Goal: Task Accomplishment & Management: Complete application form

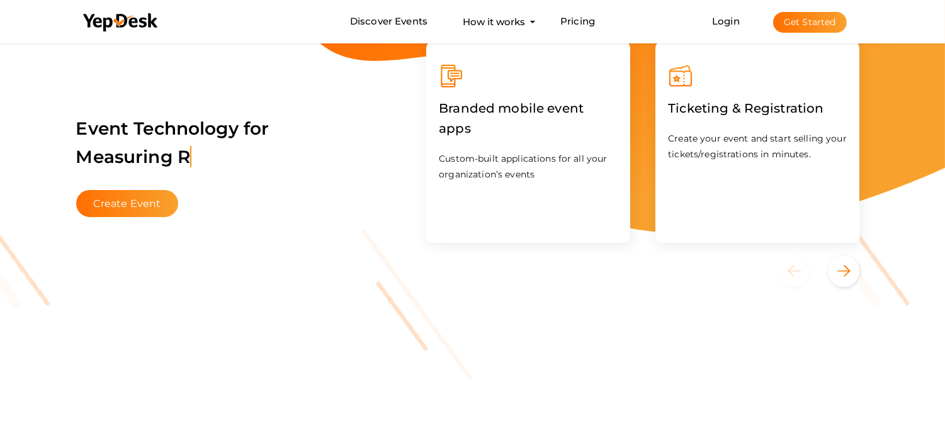
scroll to position [233, 0]
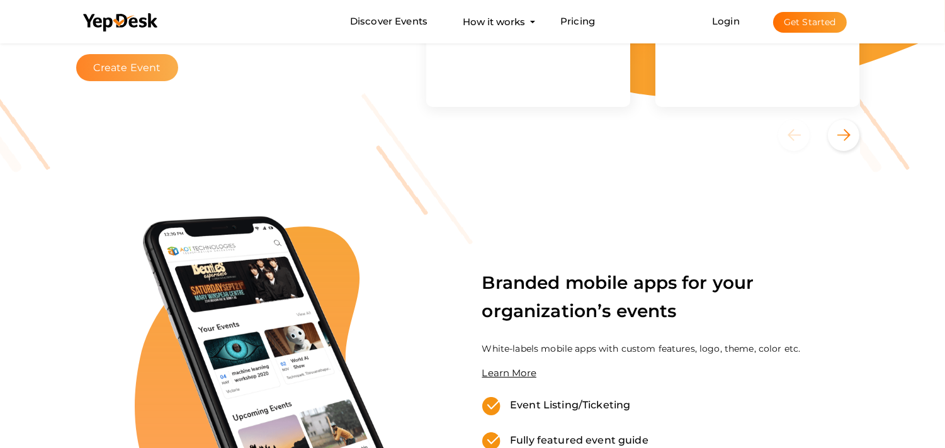
click at [133, 57] on button "Create Event" at bounding box center [127, 67] width 103 height 27
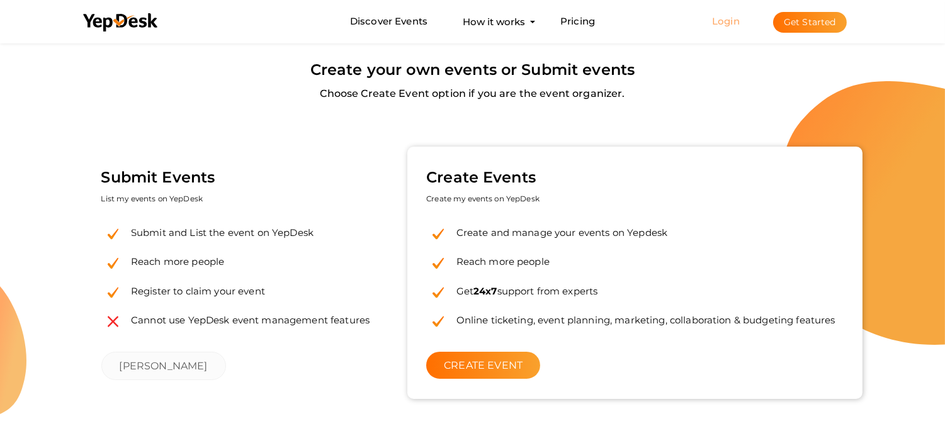
click at [721, 21] on link "Login" at bounding box center [726, 21] width 28 height 12
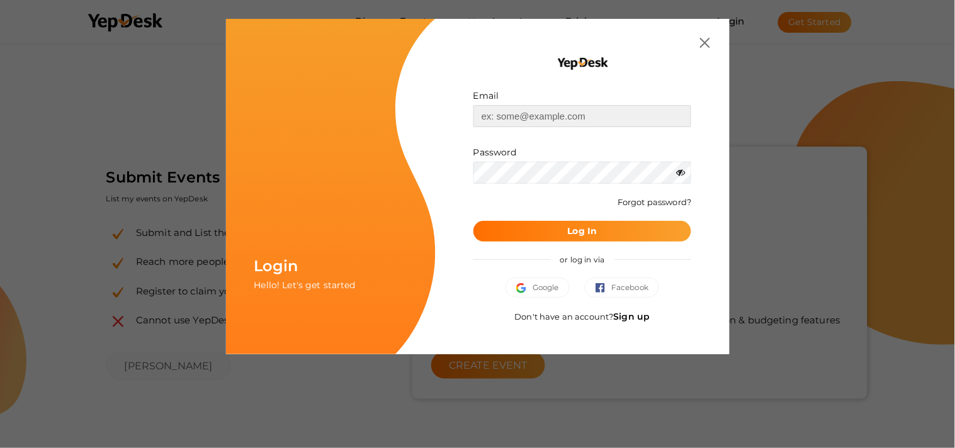
type input "[EMAIL_ADDRESS][DOMAIN_NAME]"
click at [600, 232] on button "Log In" at bounding box center [582, 231] width 218 height 21
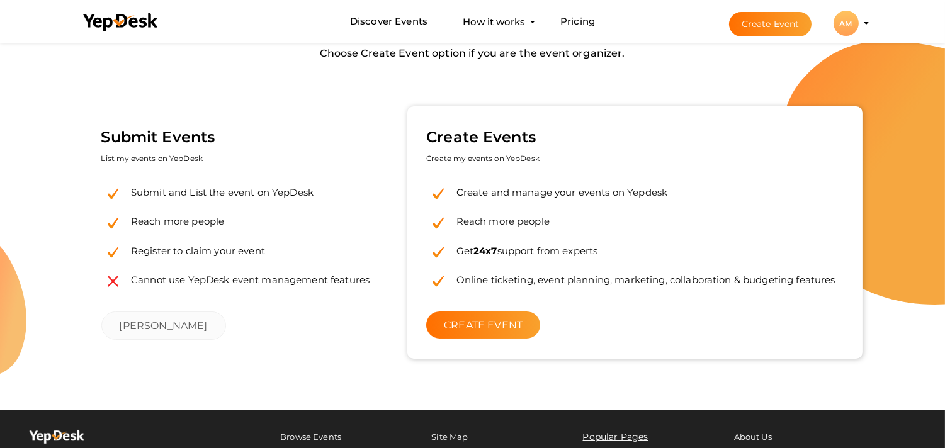
scroll to position [40, 0]
click at [458, 331] on link "CREATE EVENT" at bounding box center [483, 325] width 114 height 27
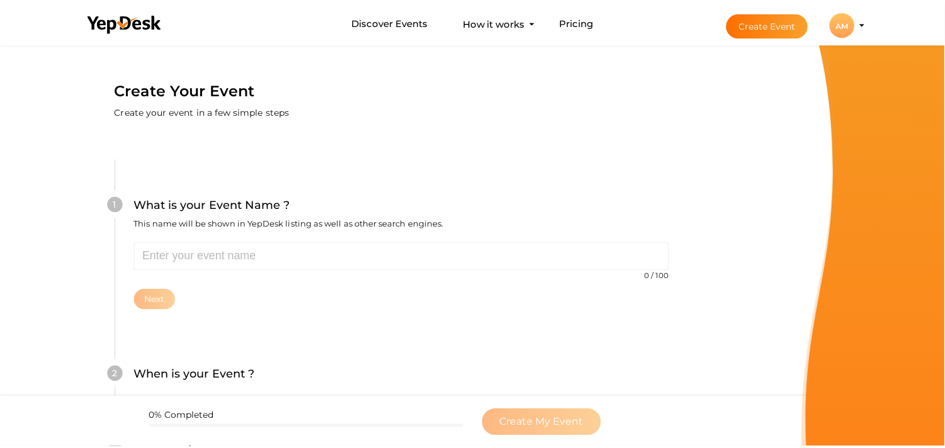
scroll to position [40, 0]
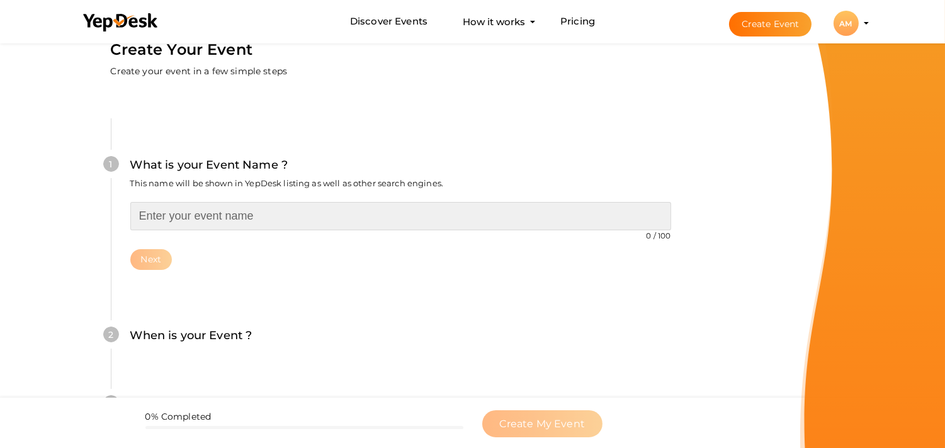
click at [200, 223] on input "text" at bounding box center [400, 216] width 541 height 28
type input "Petroleum Engineering Awards"
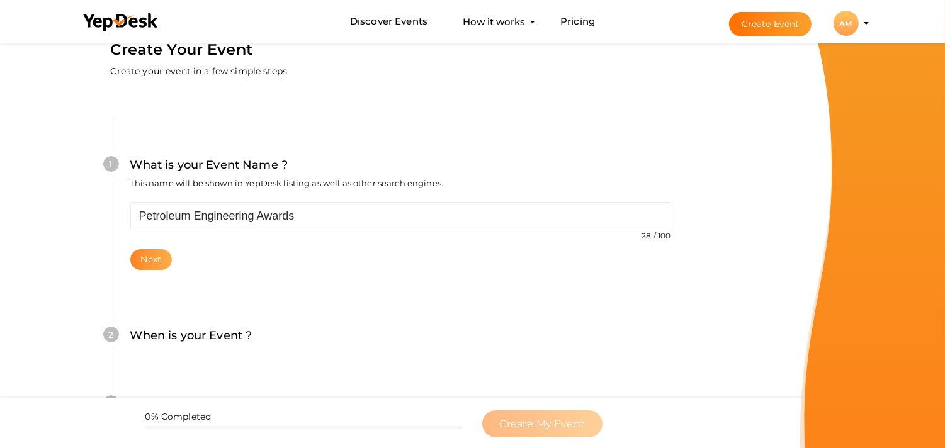
click at [152, 254] on button "Next" at bounding box center [151, 259] width 42 height 21
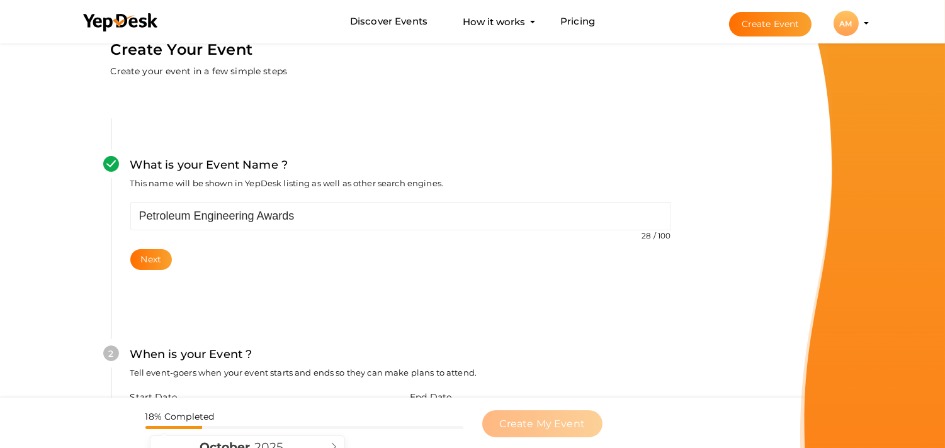
scroll to position [290, 0]
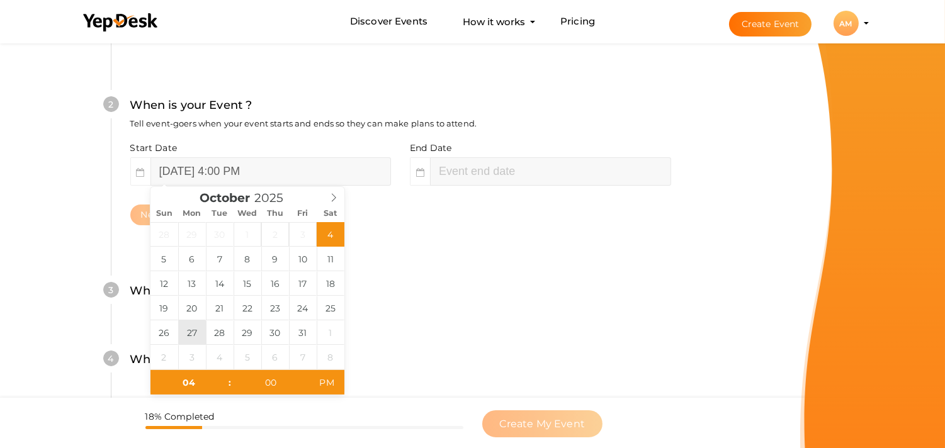
type input "[DATE] 4:00 PM"
type input "09"
type input "[DATE] 9:00 AM"
click at [330, 381] on span "AM" at bounding box center [326, 382] width 35 height 25
type input "11"
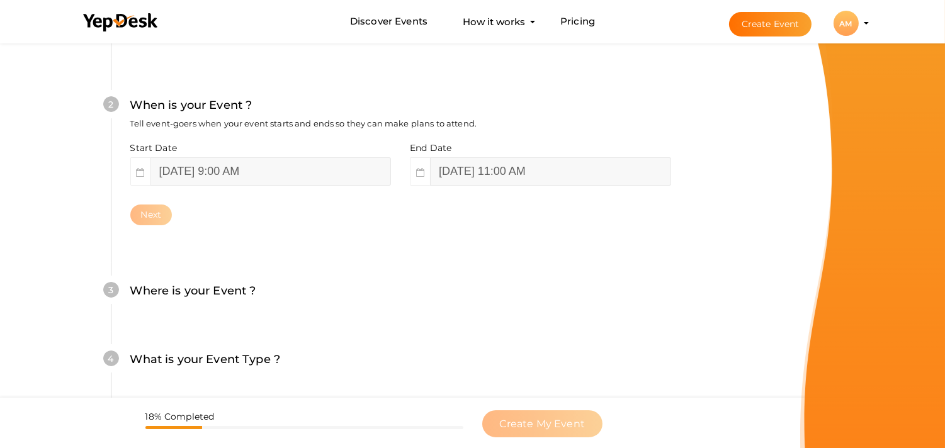
click at [386, 334] on div "4 What is your Event Type ? Choose the right event type. Registration Ticketing…" at bounding box center [400, 366] width 579 height 69
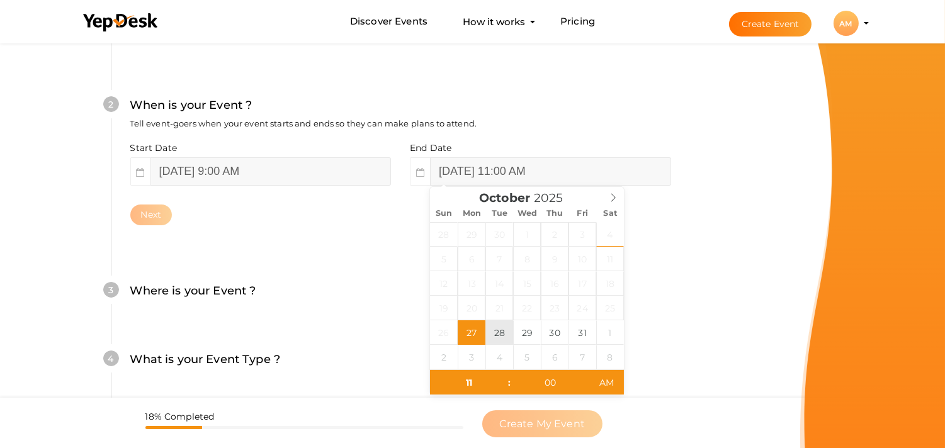
type input "October 28, 2025 11:00 AM"
type input "05"
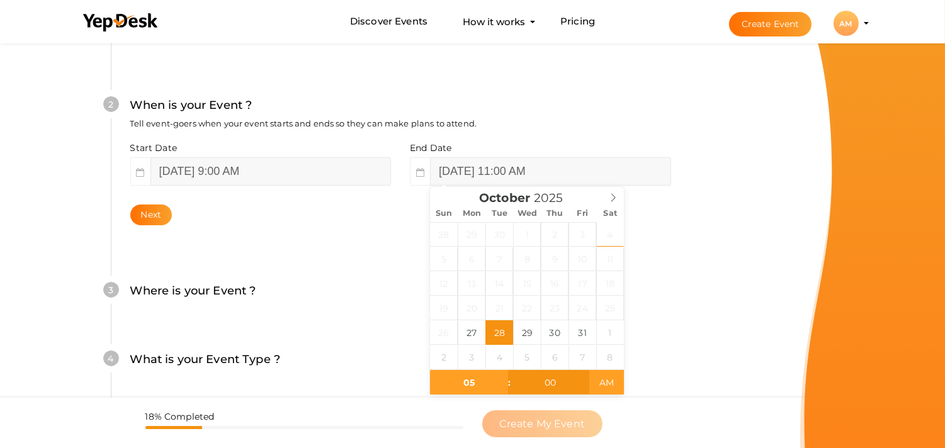
type input "[DATE] 5:00 PM"
click at [606, 382] on span "AM" at bounding box center [606, 382] width 35 height 25
click at [713, 345] on div "What is your Event Name ? This name will be shown in YepDesk listing as well as…" at bounding box center [400, 202] width 655 height 743
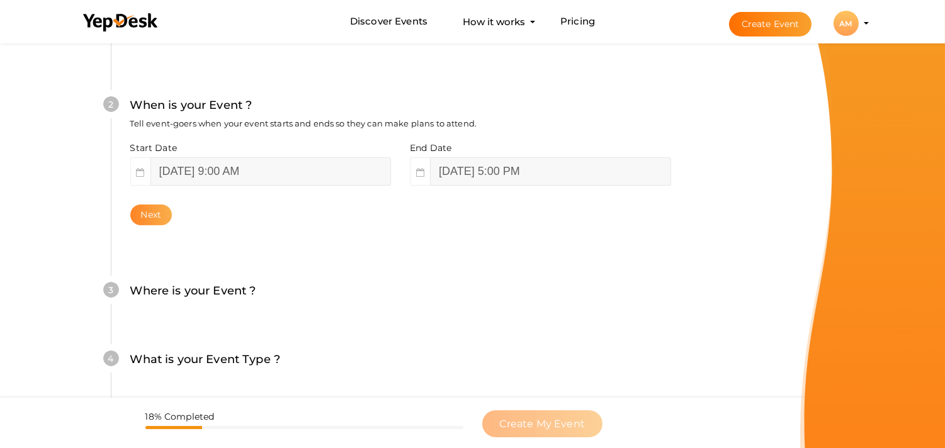
click at [135, 216] on button "Next" at bounding box center [151, 215] width 42 height 21
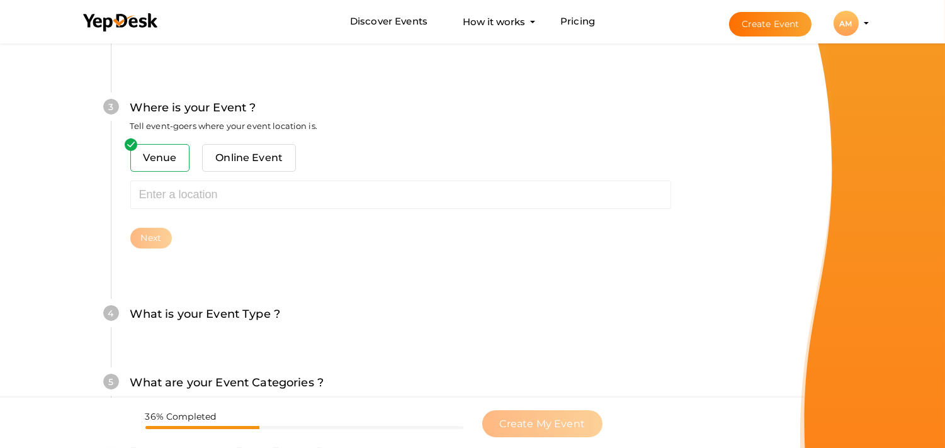
scroll to position [493, 0]
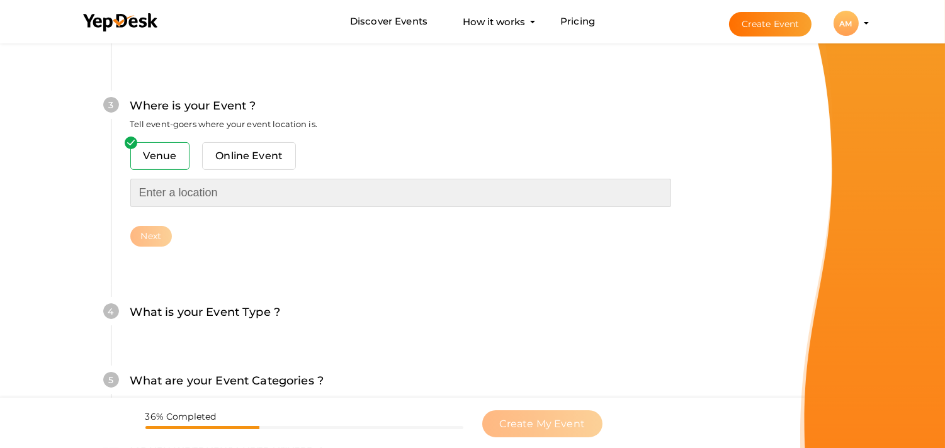
click at [160, 191] on input "text" at bounding box center [400, 193] width 541 height 28
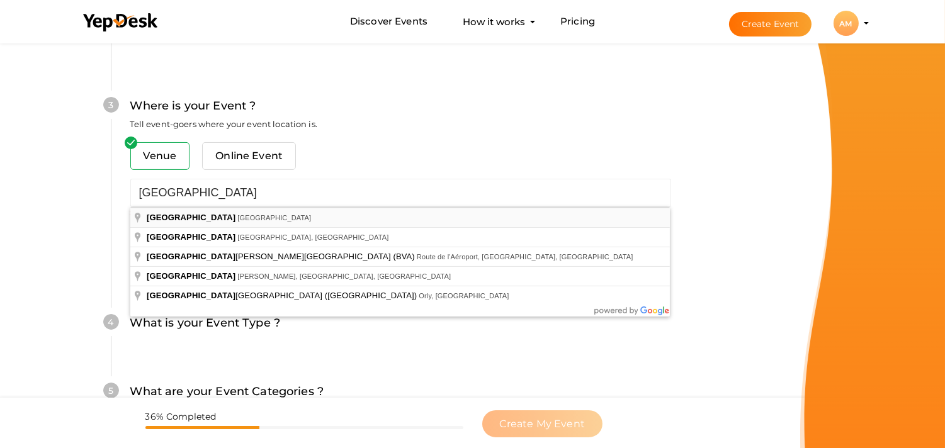
type input "[GEOGRAPHIC_DATA], [GEOGRAPHIC_DATA]"
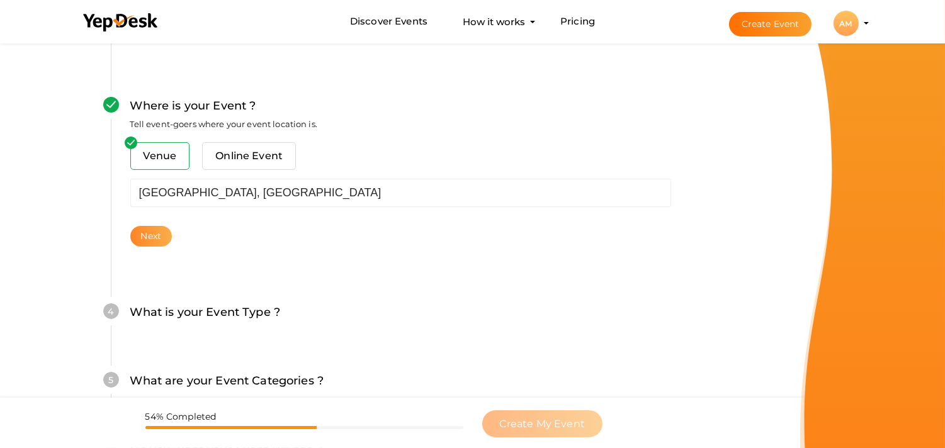
click at [154, 242] on button "Next" at bounding box center [151, 236] width 42 height 21
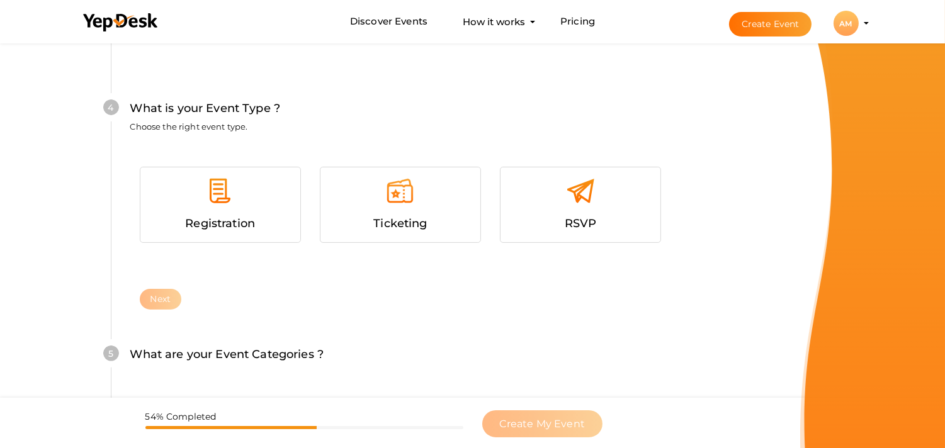
scroll to position [719, 0]
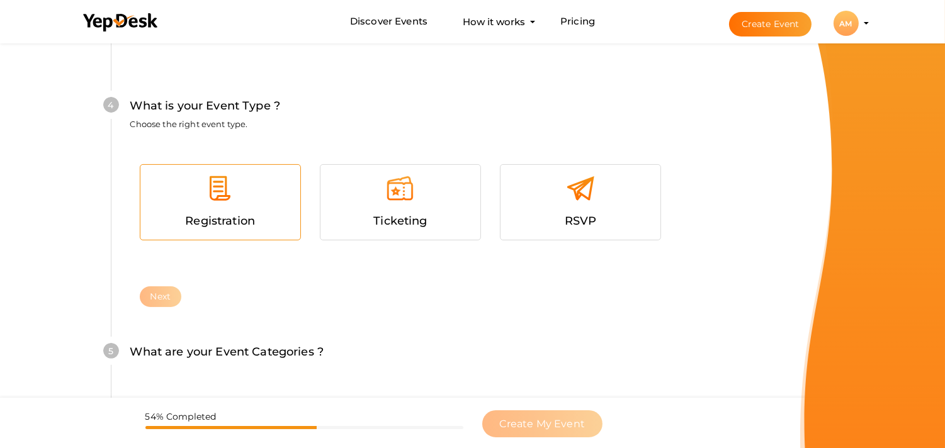
click at [251, 215] on span "Registration" at bounding box center [220, 221] width 70 height 14
click at [172, 296] on button "Next" at bounding box center [161, 296] width 42 height 21
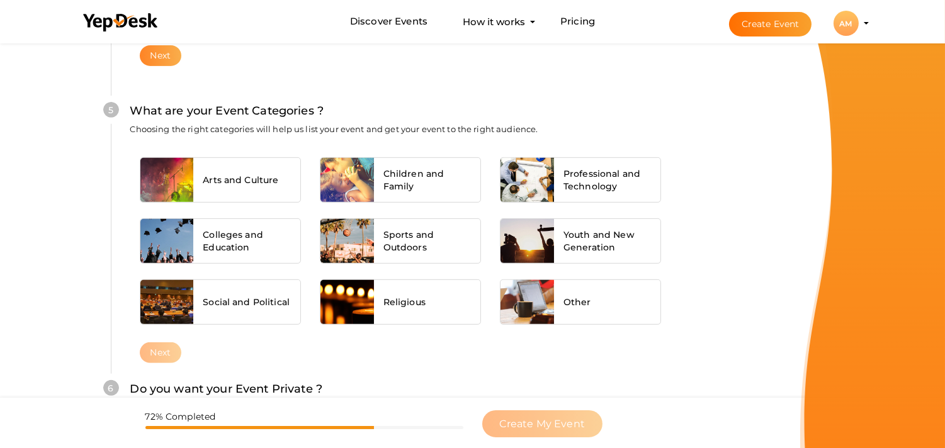
scroll to position [983, 0]
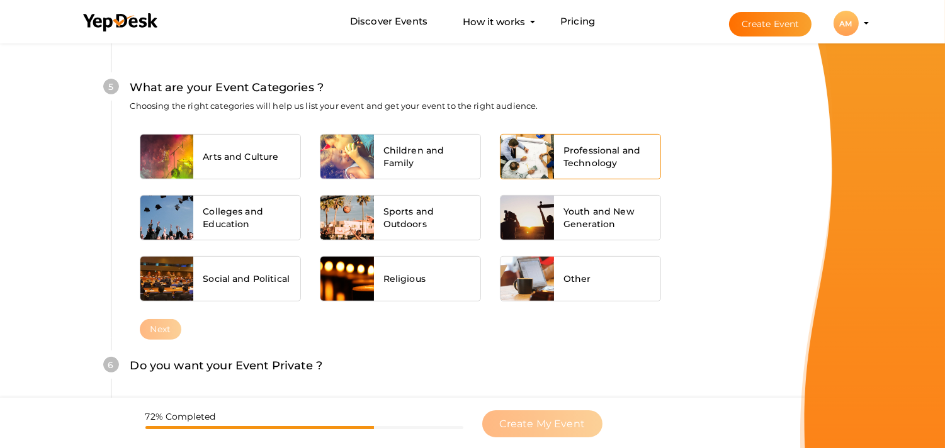
click at [614, 168] on div "Professional and Technology" at bounding box center [607, 157] width 107 height 44
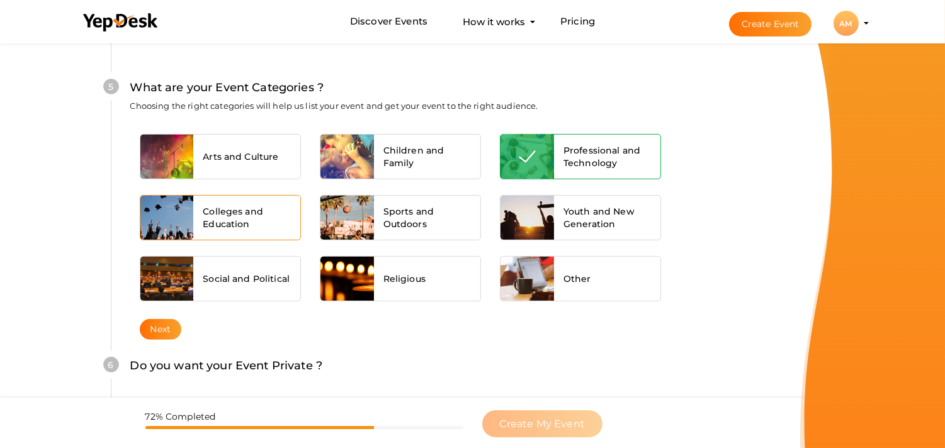
click at [225, 210] on span "Colleges and Education" at bounding box center [247, 217] width 88 height 25
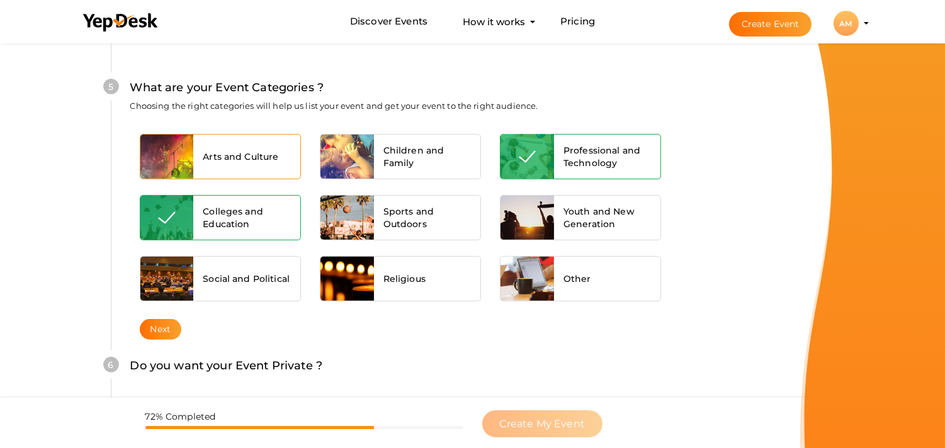
click at [238, 162] on div "Arts and Culture" at bounding box center [246, 157] width 107 height 44
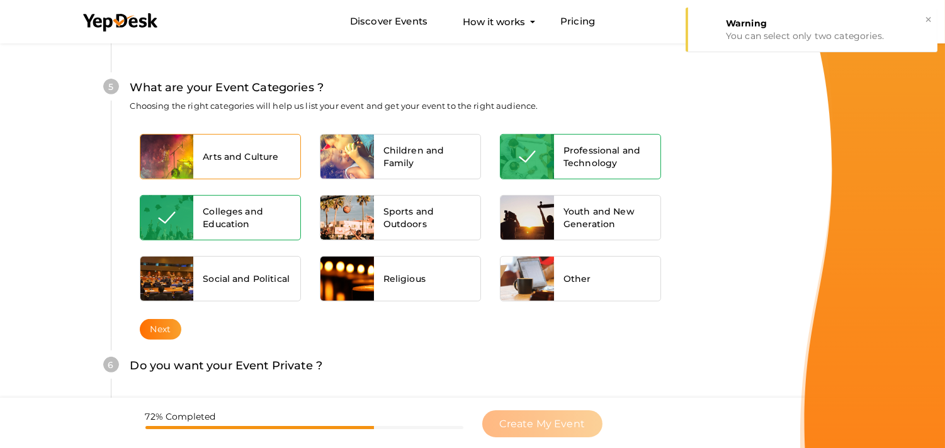
click at [257, 146] on div "Arts and Culture" at bounding box center [246, 157] width 107 height 44
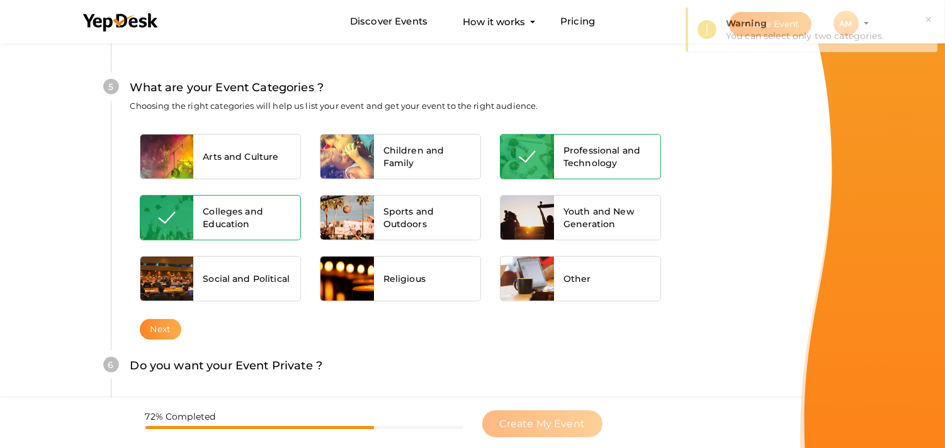
click at [159, 329] on button "Next" at bounding box center [161, 329] width 42 height 21
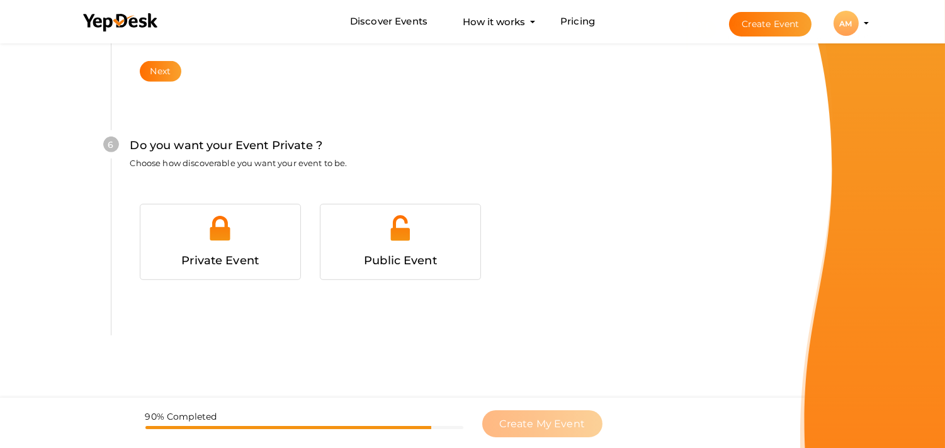
scroll to position [1261, 0]
click at [359, 230] on div at bounding box center [400, 232] width 141 height 38
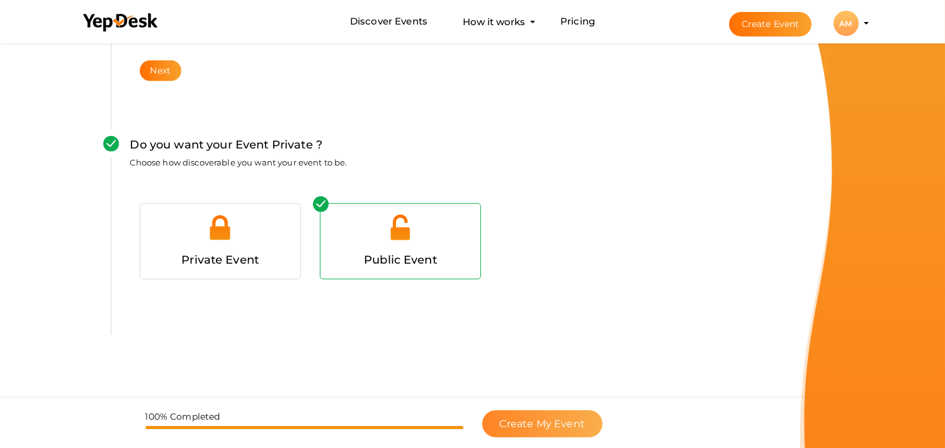
click at [526, 434] on button "Create My Event" at bounding box center [542, 423] width 120 height 27
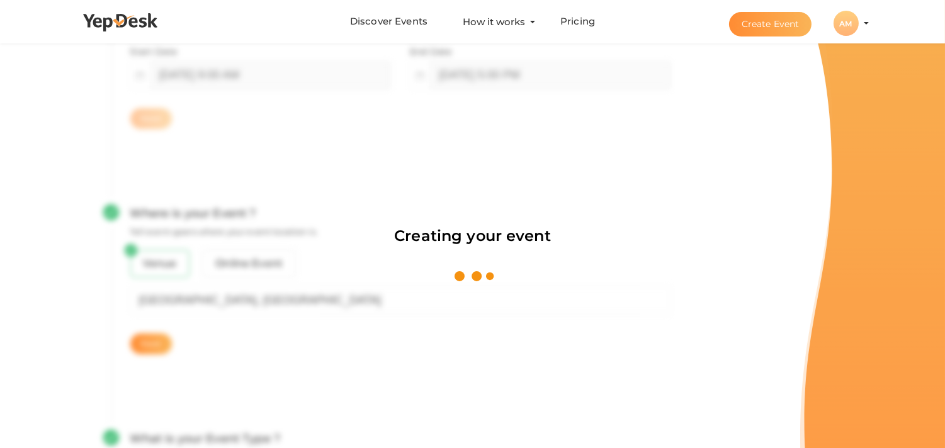
scroll to position [189, 0]
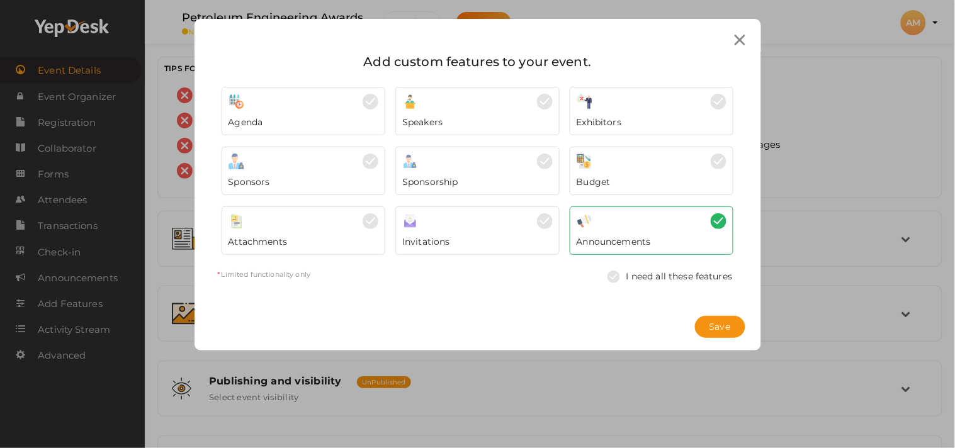
click at [731, 39] on div at bounding box center [739, 39] width 23 height 23
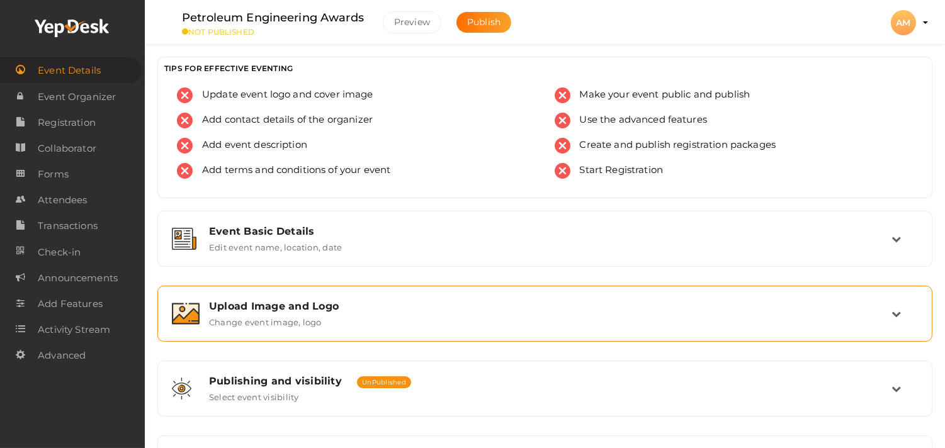
click at [301, 310] on div "Upload Image and Logo" at bounding box center [550, 306] width 682 height 12
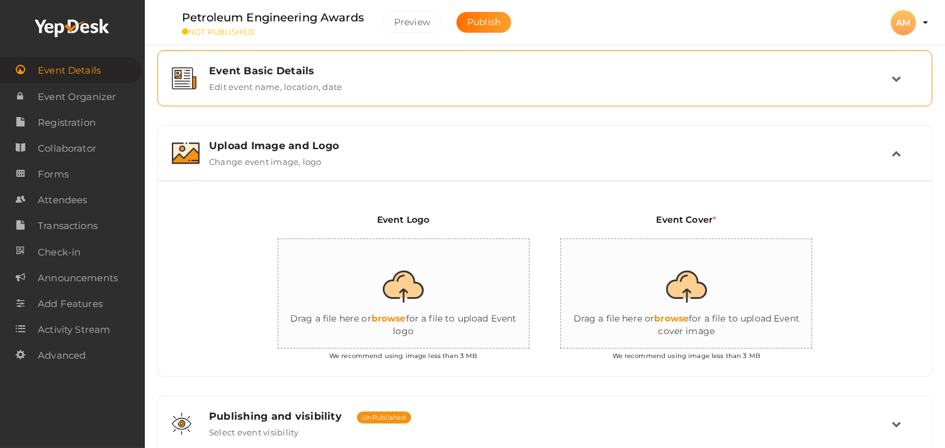
scroll to position [233, 0]
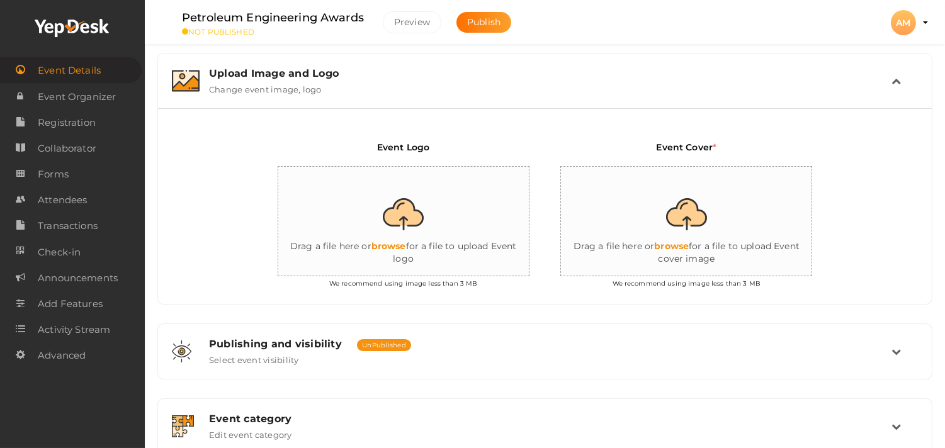
click at [409, 235] on input "file" at bounding box center [404, 222] width 252 height 110
type input "C:\fakepath\Copy of Copy of Your paragraph text (3).png"
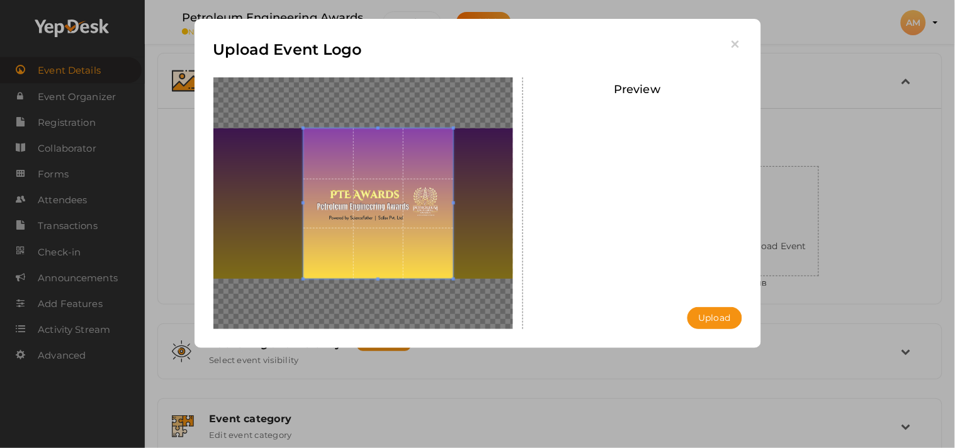
click at [493, 190] on div at bounding box center [363, 203] width 300 height 252
click at [735, 46] on icon "button" at bounding box center [735, 44] width 13 height 13
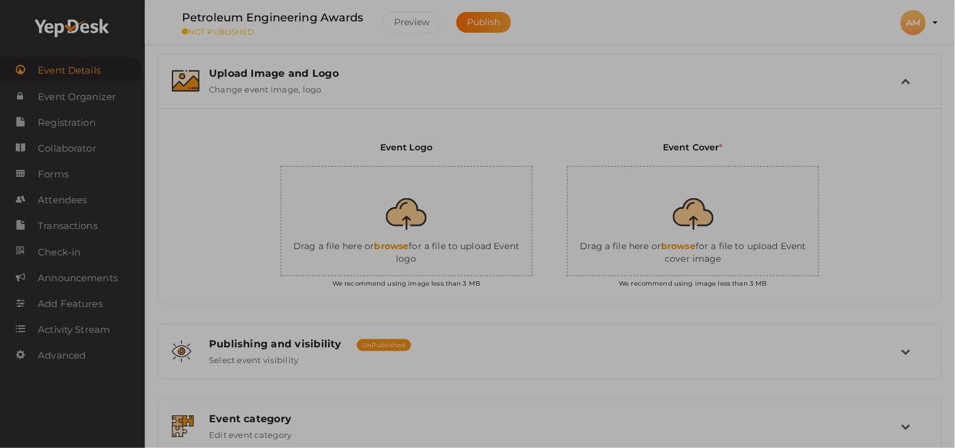
click at [736, 45] on div at bounding box center [477, 224] width 955 height 448
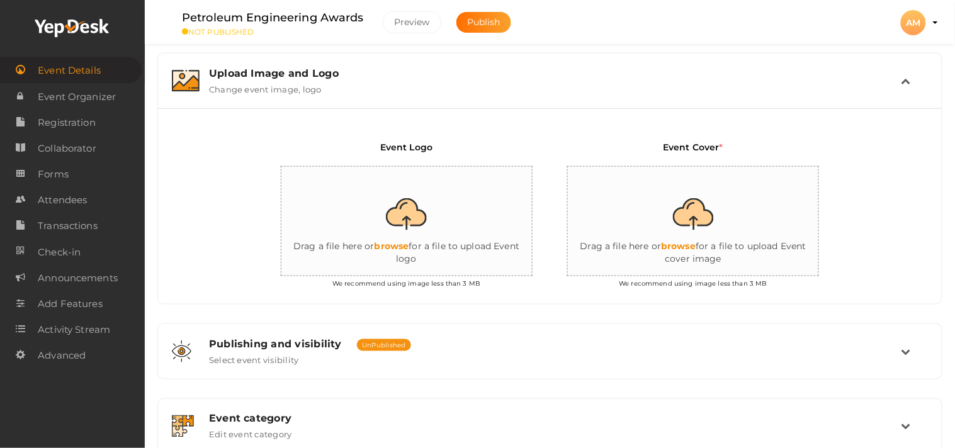
click at [733, 44] on div "Event Basic Details Edit event name, location, date Event Name Petroleum Engine…" at bounding box center [549, 291] width 785 height 626
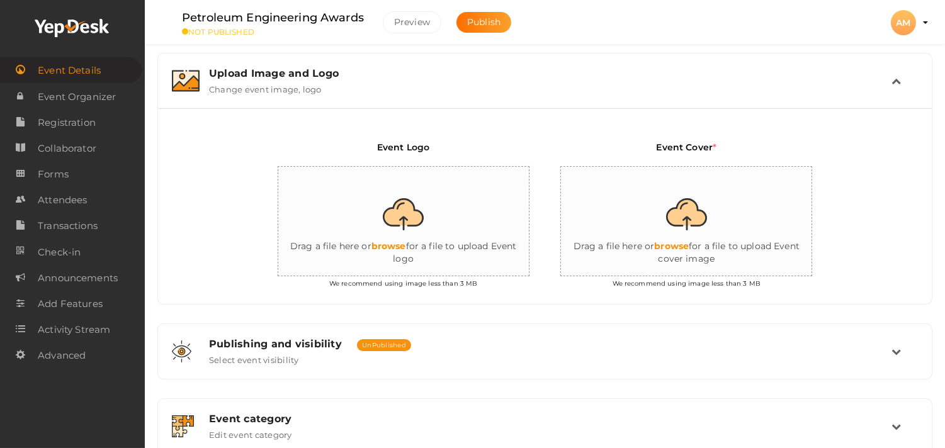
click at [403, 222] on input "file" at bounding box center [404, 222] width 252 height 110
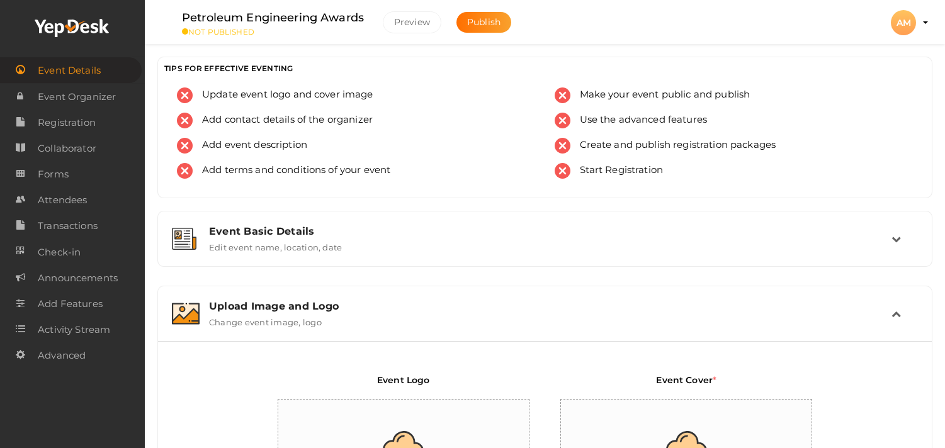
scroll to position [233, 0]
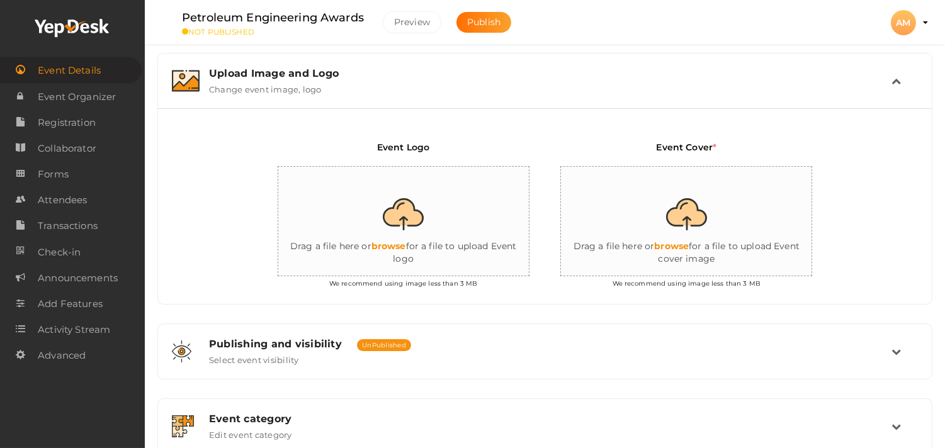
type input "C:\fakepath\0781f808-3060-4c7f-8c03-2a55c7748241.jpg"
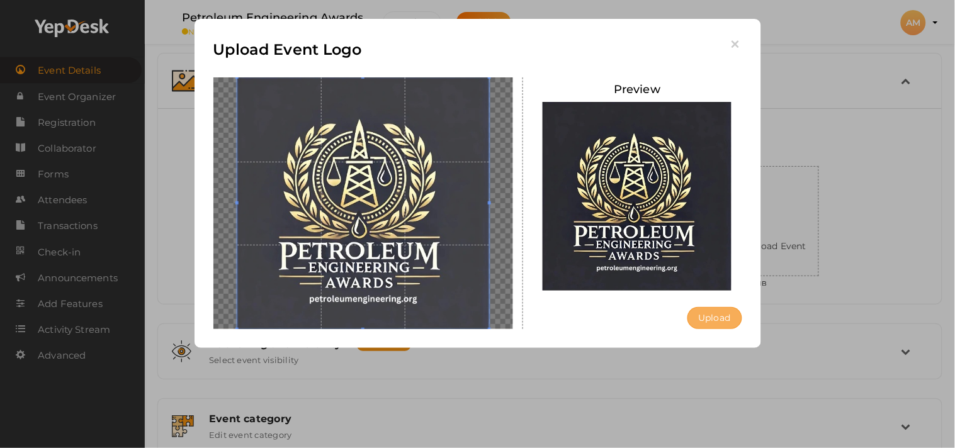
click at [720, 318] on button "Upload" at bounding box center [714, 318] width 55 height 22
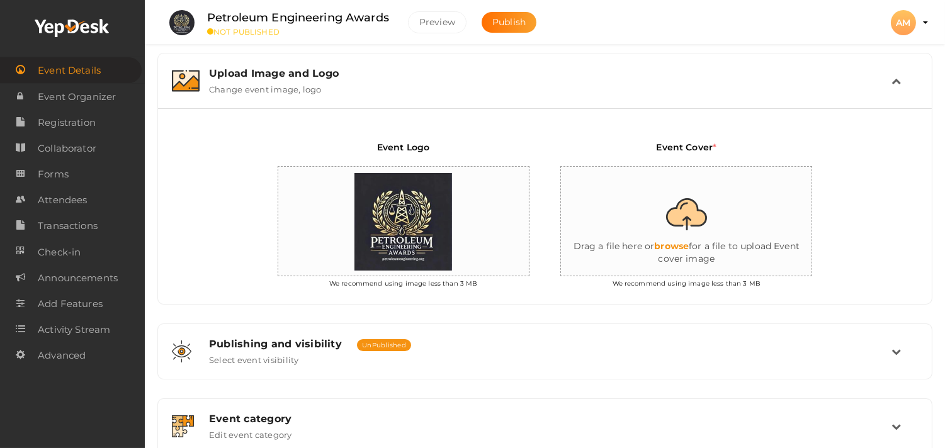
click at [671, 242] on input "file" at bounding box center [687, 222] width 252 height 110
type input "C:\fakepath\Copy of Copy of Your paragraph text (2).png"
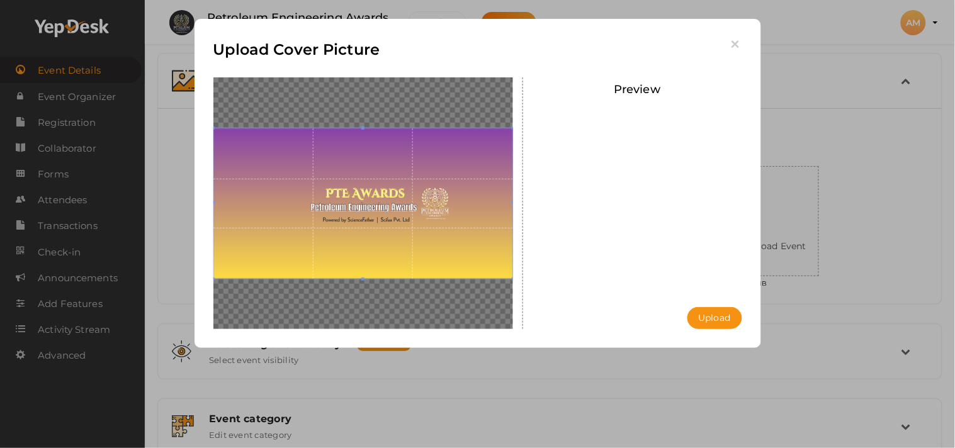
click at [722, 324] on button "Upload" at bounding box center [714, 318] width 55 height 22
click at [0, 0] on div "Uploading..." at bounding box center [0, 0] width 0 height 0
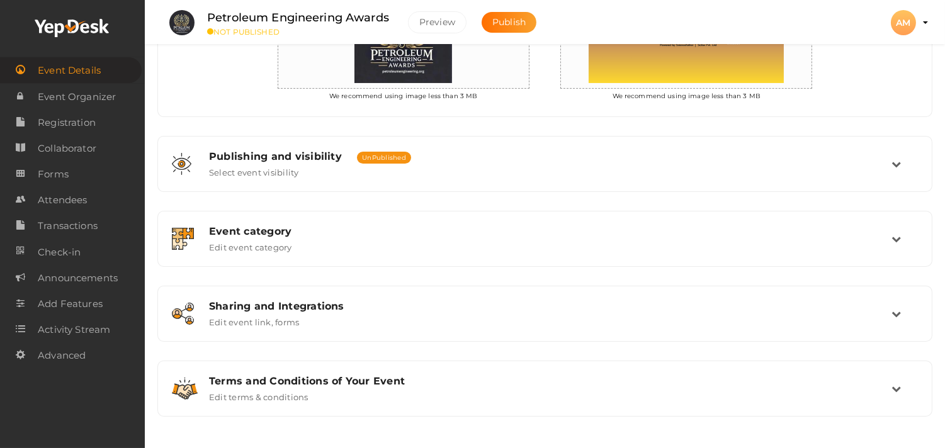
scroll to position [422, 0]
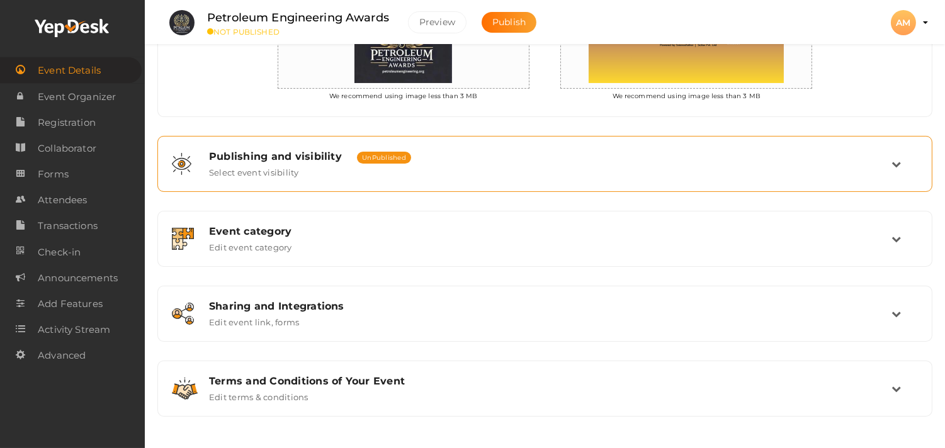
click at [565, 154] on div "Publishing and visibility Published UnPublished" at bounding box center [550, 156] width 682 height 12
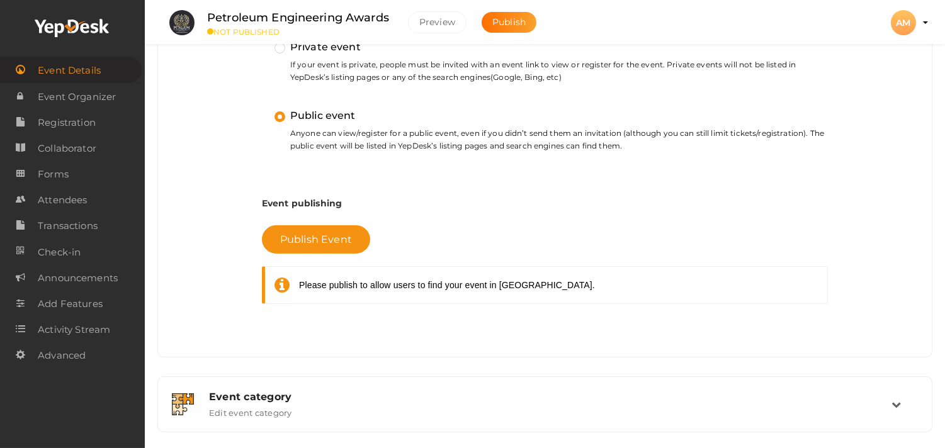
click at [295, 288] on icon at bounding box center [286, 285] width 25 height 18
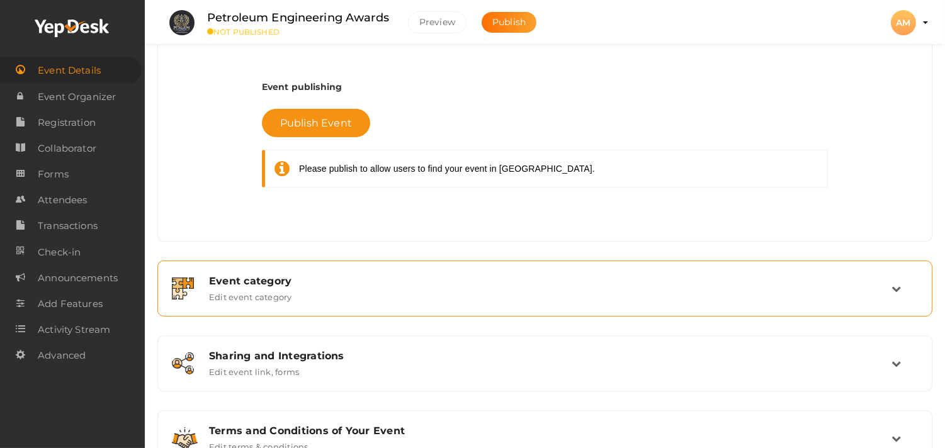
click at [384, 298] on div "Event category Edit event category" at bounding box center [546, 288] width 692 height 27
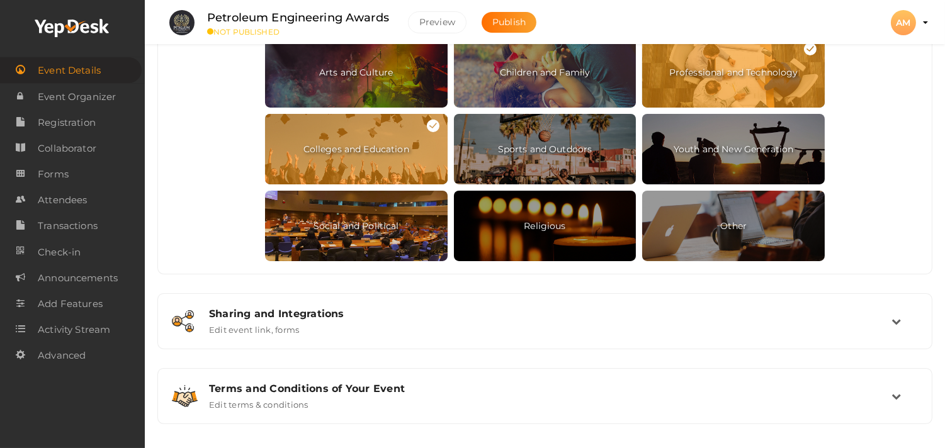
scroll to position [684, 0]
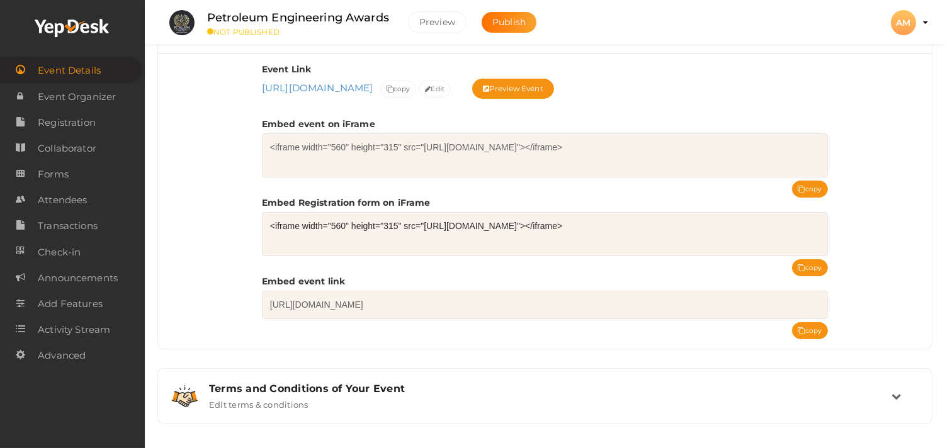
scroll to position [524, 0]
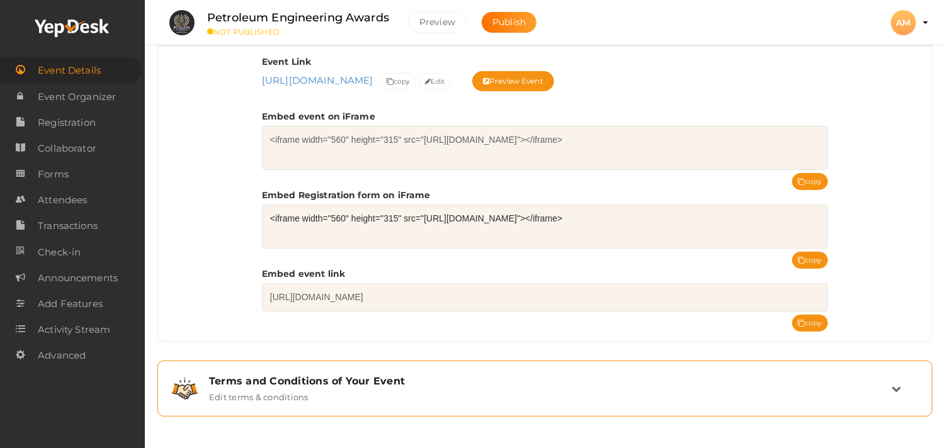
click at [315, 369] on div "Terms and Conditions of Your Event Edit terms & conditions" at bounding box center [544, 389] width 761 height 42
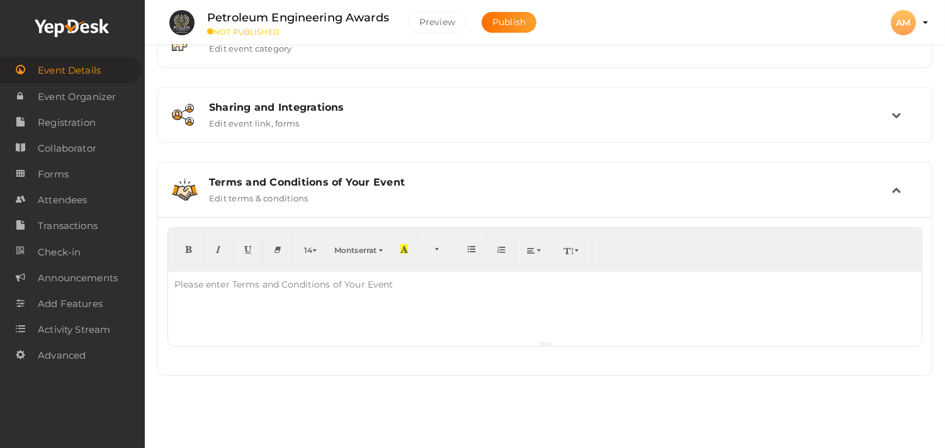
scroll to position [386, 0]
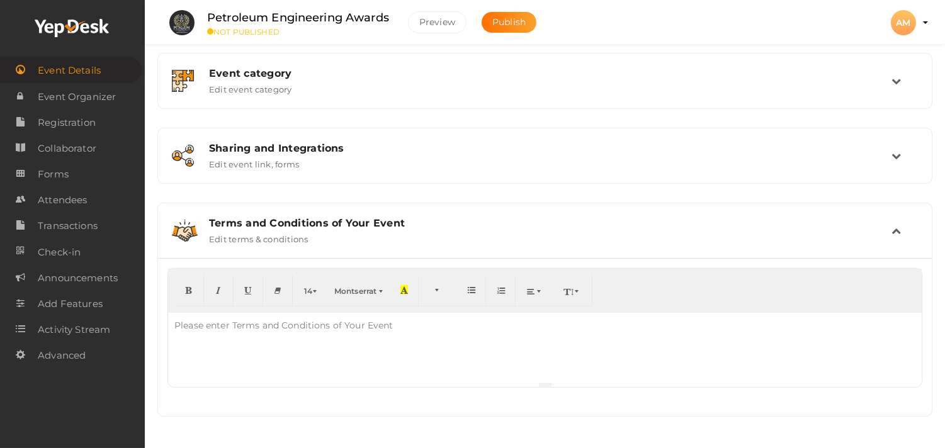
click at [312, 358] on div at bounding box center [544, 347] width 753 height 69
paste div
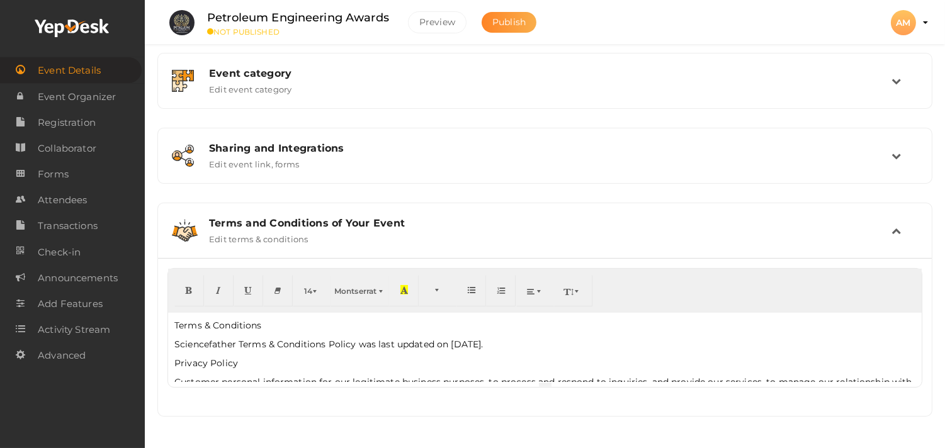
click at [504, 23] on span "Publish" at bounding box center [508, 21] width 33 height 11
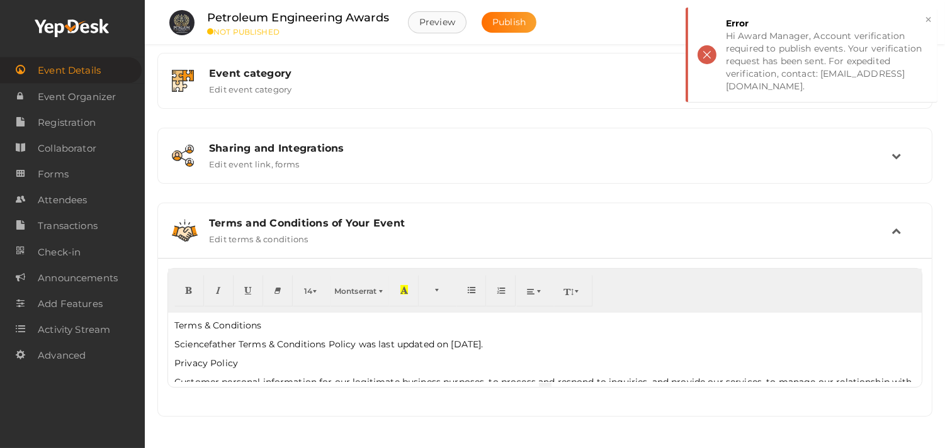
click at [449, 26] on button "Preview" at bounding box center [437, 22] width 59 height 22
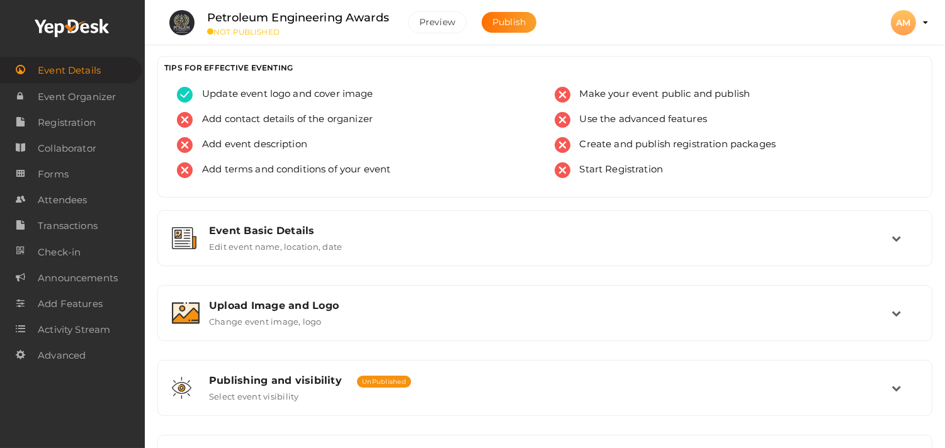
scroll to position [0, 0]
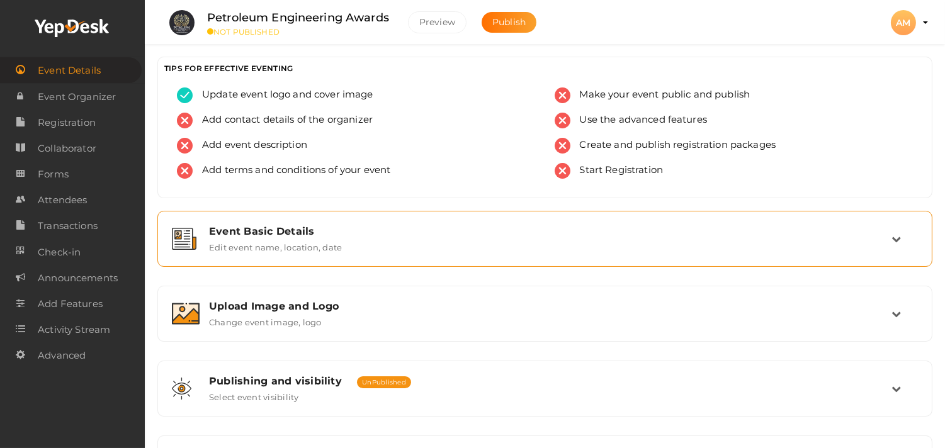
click at [318, 230] on div "Event Basic Details" at bounding box center [550, 231] width 682 height 12
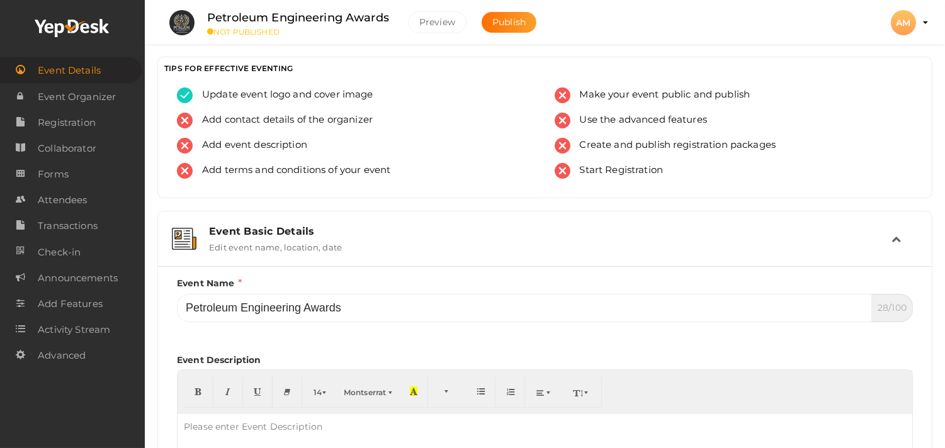
scroll to position [233, 0]
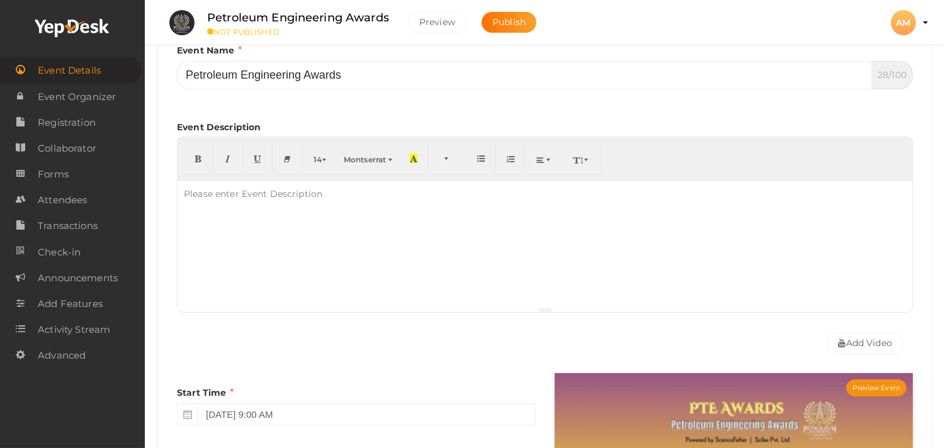
click at [234, 225] on div at bounding box center [545, 244] width 735 height 126
paste div
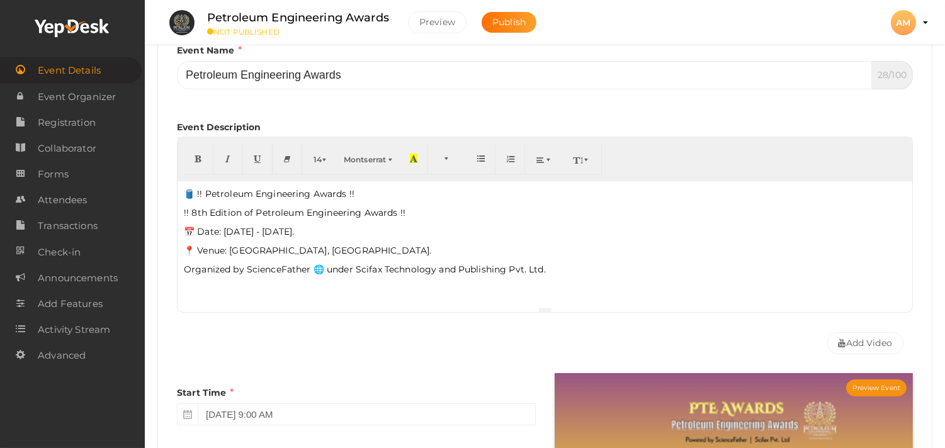
click at [318, 266] on p "Organized by ScienceFather 🌐 under Scifax Technology and Publishing Pvt. Ltd." at bounding box center [545, 269] width 722 height 13
click at [196, 223] on div "🛢️ !! Petroleum Engineering Awards !! !! 8th Edition of Petroleum Engineering …" at bounding box center [545, 244] width 735 height 126
click at [512, 20] on span "Publish" at bounding box center [508, 21] width 33 height 11
click at [519, 16] on span "Publish" at bounding box center [508, 21] width 33 height 11
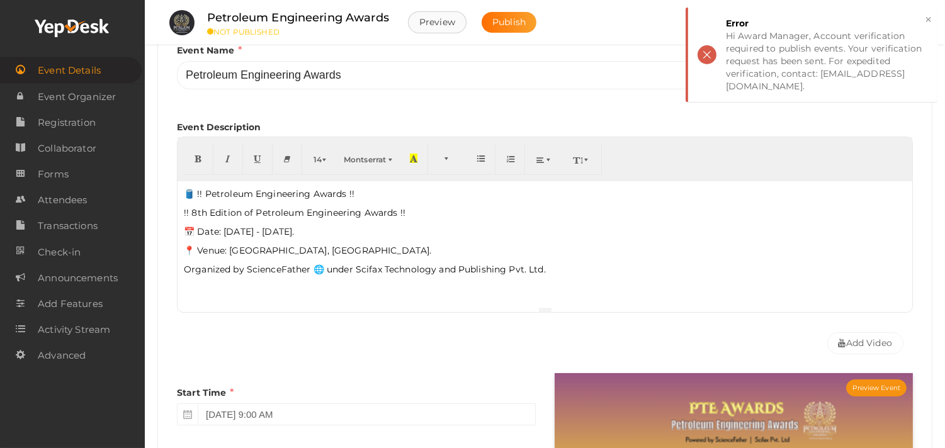
click at [441, 28] on button "Preview" at bounding box center [437, 22] width 59 height 22
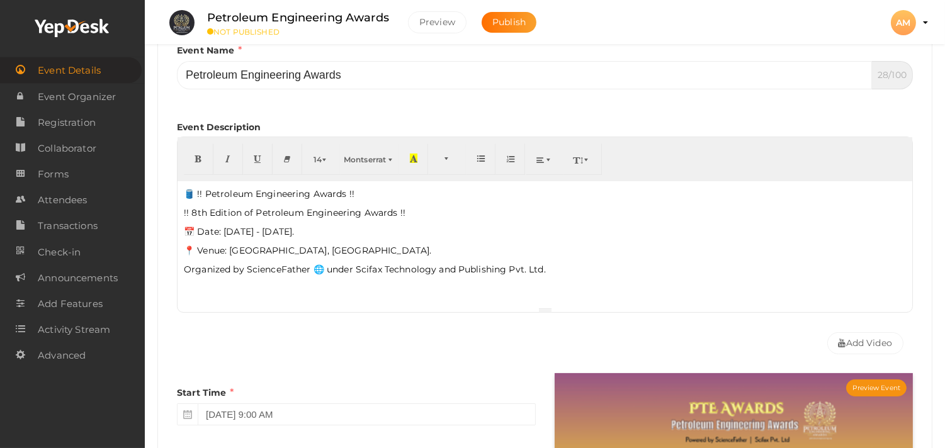
drag, startPoint x: 183, startPoint y: 193, endPoint x: 589, endPoint y: 260, distance: 411.5
click at [589, 260] on div "🛢️ !! Petroleum Engineering Awards !! !! 8th Edition of Petroleum Engineering A…" at bounding box center [545, 244] width 735 height 126
copy div "🛢️ !! Petroleum Engineering Awards !! !! 8th Edition of Petroleum Engineering A…"
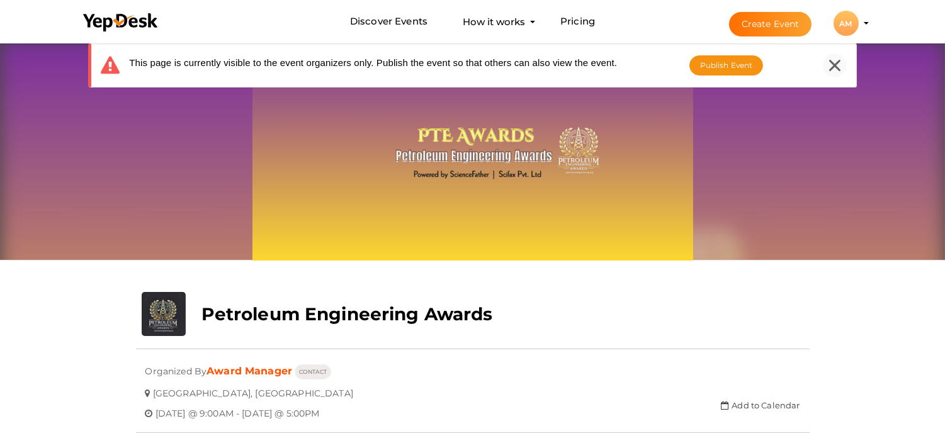
click at [828, 62] on div at bounding box center [835, 66] width 24 height 24
click at [835, 60] on icon at bounding box center [834, 65] width 11 height 11
